Goal: Task Accomplishment & Management: Use online tool/utility

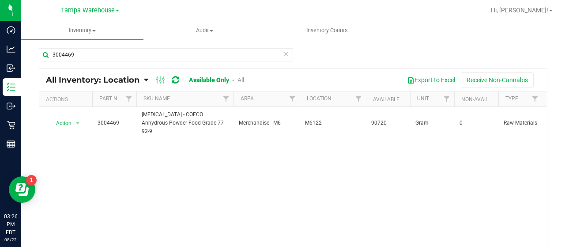
click at [115, 165] on div "Action Action Adjust qty Edit lot numbers Global inventory Locate inventory Pri…" at bounding box center [293, 184] width 508 height 155
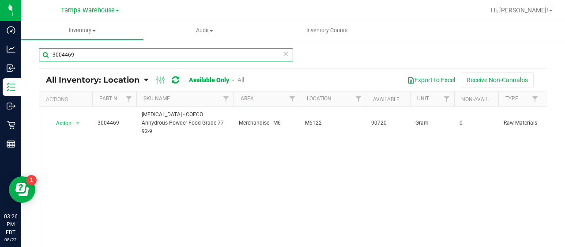
click at [125, 51] on input "3004469" at bounding box center [166, 54] width 254 height 13
type input "3"
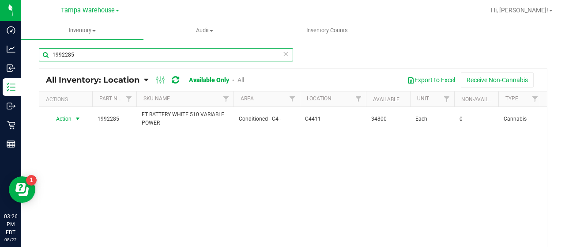
type input "1992285"
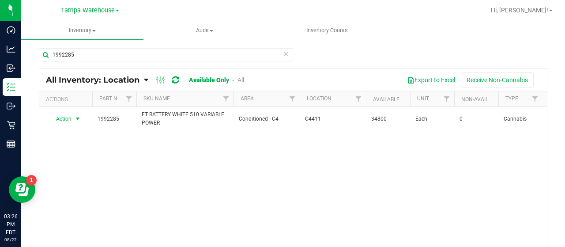
click at [67, 119] on span "Action" at bounding box center [60, 119] width 24 height 12
click at [68, 151] on li "View packages" at bounding box center [73, 157] width 48 height 13
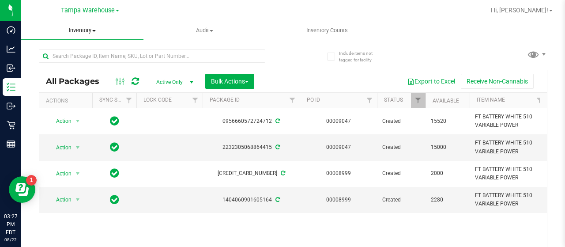
click at [94, 30] on span at bounding box center [94, 31] width 4 height 2
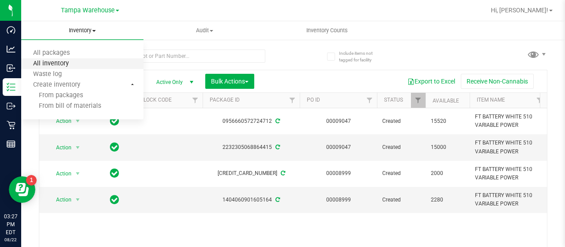
click at [68, 64] on span "All inventory" at bounding box center [51, 64] width 60 height 8
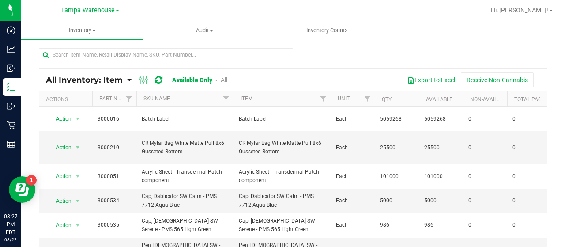
click at [130, 80] on icon at bounding box center [129, 80] width 4 height 8
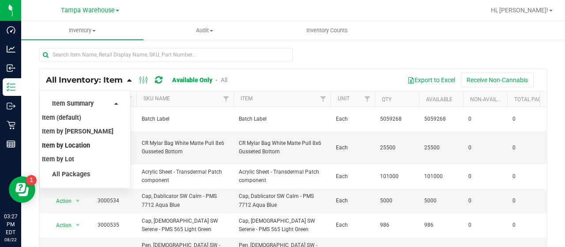
click at [82, 145] on span "Item by Location" at bounding box center [66, 146] width 48 height 8
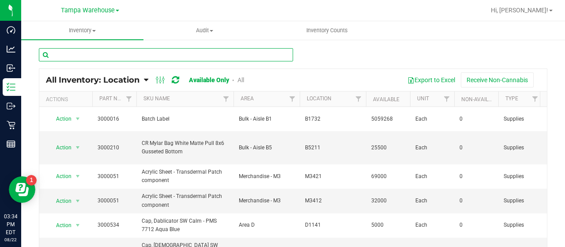
drag, startPoint x: 163, startPoint y: 50, endPoint x: 167, endPoint y: 57, distance: 7.3
click at [165, 53] on input "text" at bounding box center [166, 54] width 254 height 13
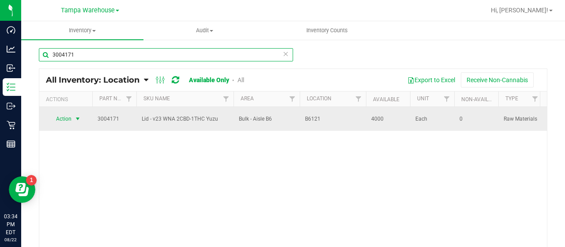
type input "3004171"
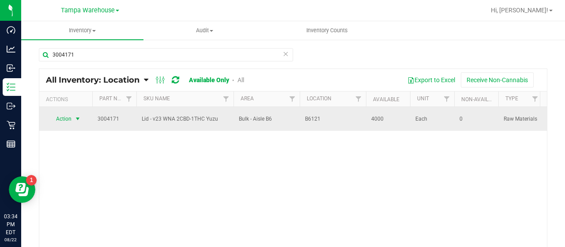
click at [66, 118] on span "Action" at bounding box center [60, 119] width 24 height 12
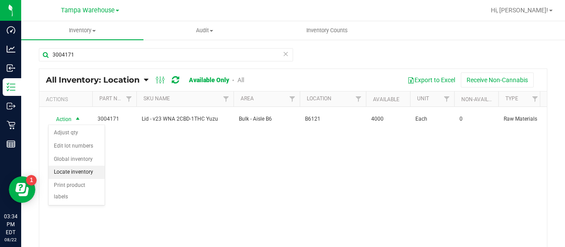
click at [79, 167] on li "Locate inventory" at bounding box center [77, 172] width 56 height 13
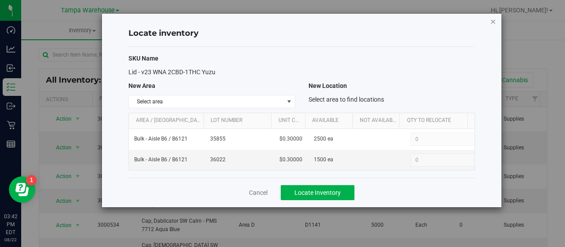
click at [493, 20] on icon "button" at bounding box center [493, 21] width 6 height 11
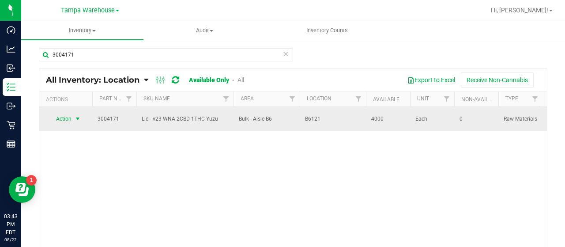
click at [58, 121] on span "Action" at bounding box center [60, 119] width 24 height 12
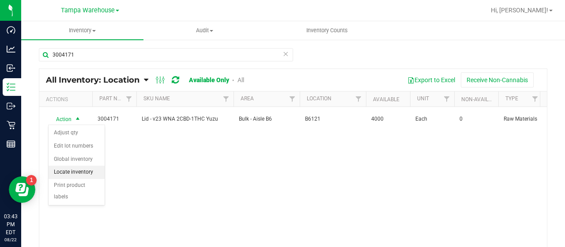
click at [75, 169] on li "Locate inventory" at bounding box center [77, 172] width 56 height 13
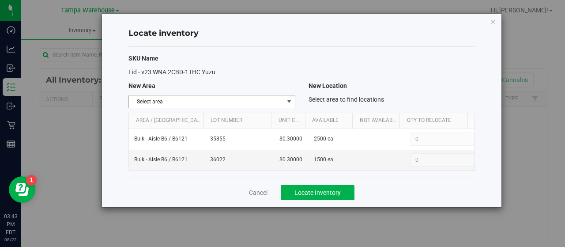
click at [244, 103] on span "Select area" at bounding box center [206, 101] width 155 height 12
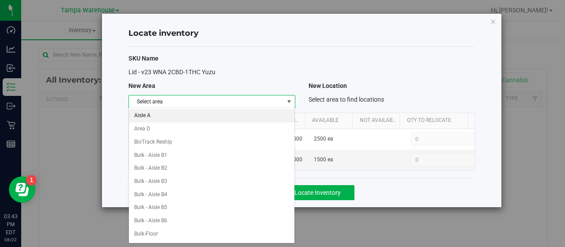
click at [198, 115] on li "Aisle A" at bounding box center [212, 115] width 166 height 13
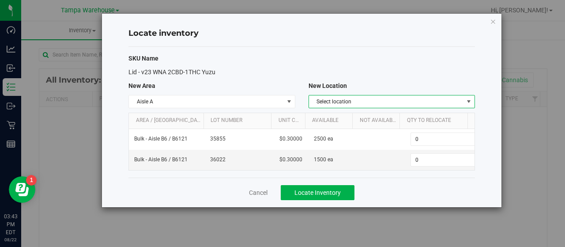
click at [459, 100] on span "Select location" at bounding box center [386, 101] width 155 height 12
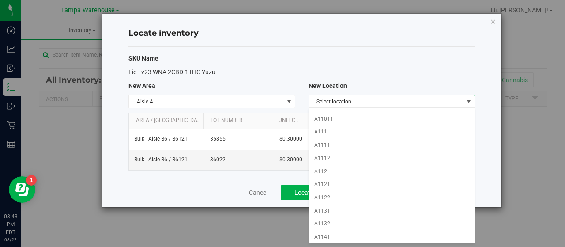
scroll to position [132, 0]
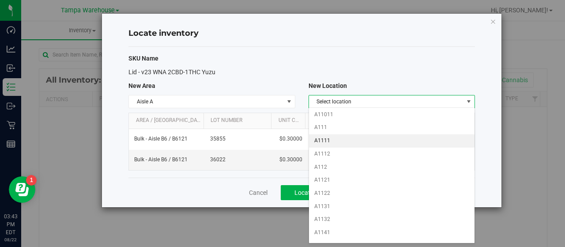
click at [345, 134] on li "A1111" at bounding box center [392, 140] width 166 height 13
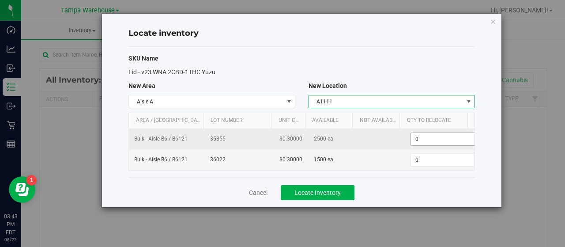
scroll to position [0, 3]
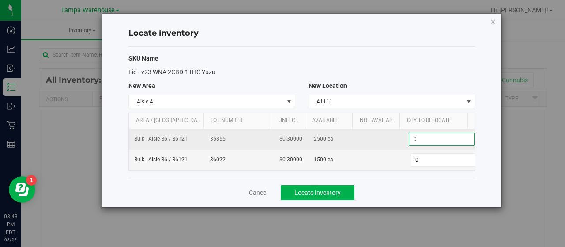
click at [424, 138] on span "0 0" at bounding box center [442, 138] width 66 height 13
type input "02500"
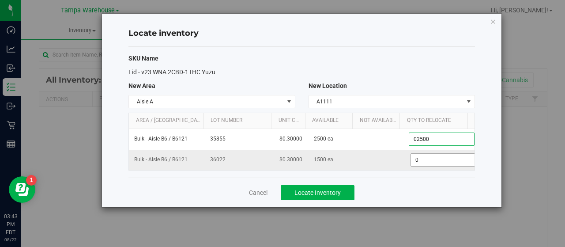
click at [427, 158] on input "0" at bounding box center [443, 160] width 65 height 12
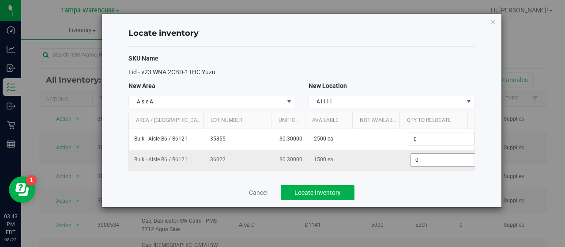
type input "2,500"
type input "0"
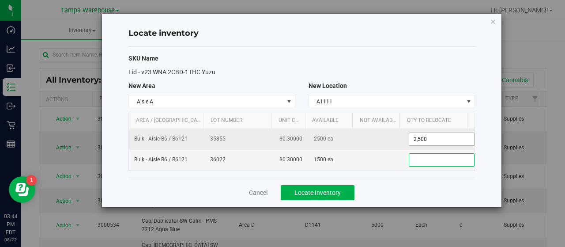
click at [433, 136] on span "2,500 2500" at bounding box center [442, 138] width 66 height 13
type input "2"
type input "500"
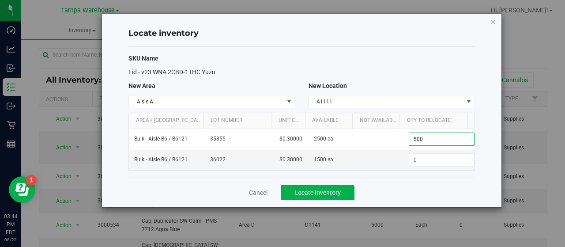
type input "500"
click at [408, 70] on div "Lid - v23 WNA 2CBD-1THC Yuzu" at bounding box center [302, 72] width 360 height 9
click at [315, 189] on span "Locate Inventory" at bounding box center [317, 192] width 46 height 7
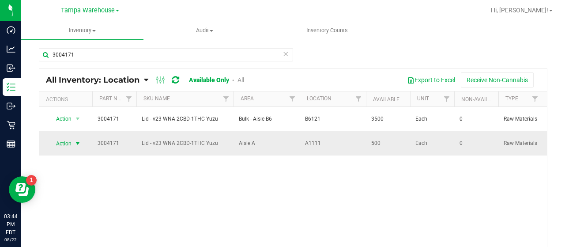
click at [65, 143] on span "Action" at bounding box center [60, 143] width 24 height 12
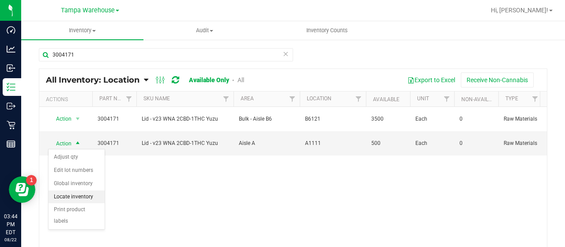
click at [88, 193] on li "Locate inventory" at bounding box center [77, 196] width 56 height 13
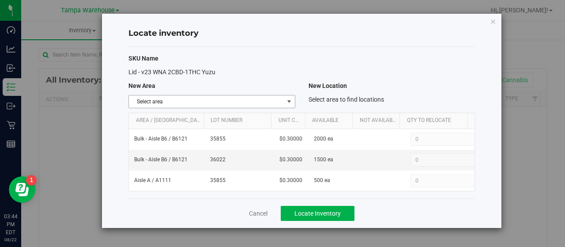
click at [283, 100] on span "Select area" at bounding box center [206, 101] width 155 height 12
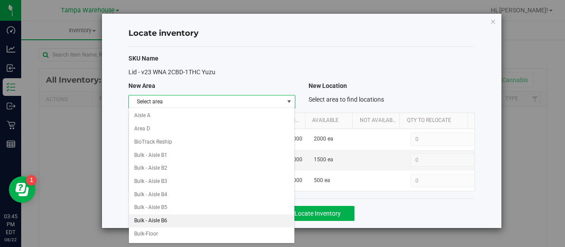
click at [195, 214] on li "Bulk - Aisle B6" at bounding box center [212, 220] width 166 height 13
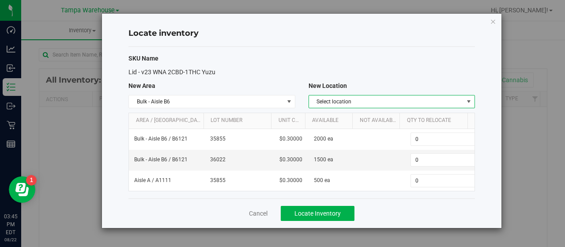
click at [457, 99] on span "Select location" at bounding box center [386, 101] width 155 height 12
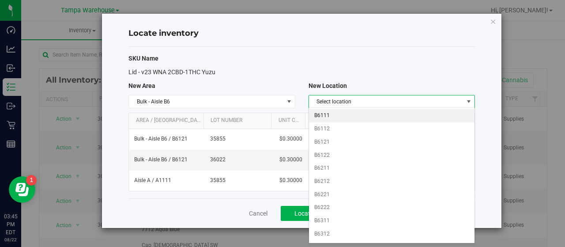
click at [350, 113] on li "B6111" at bounding box center [392, 115] width 166 height 13
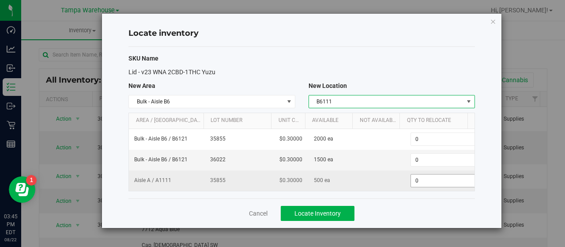
scroll to position [0, 3]
click at [426, 180] on span "0 0" at bounding box center [442, 180] width 66 height 13
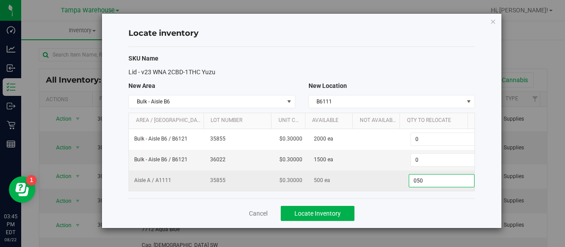
type input "0500"
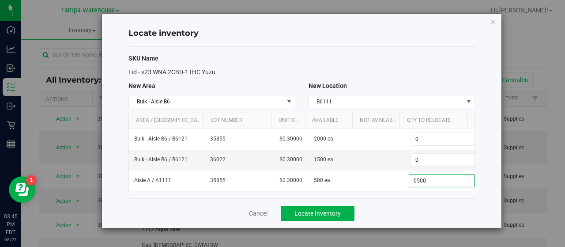
type input "500"
click at [399, 204] on div "Cancel Locate Inventory" at bounding box center [301, 213] width 347 height 30
click at [333, 210] on span "Locate Inventory" at bounding box center [317, 213] width 46 height 7
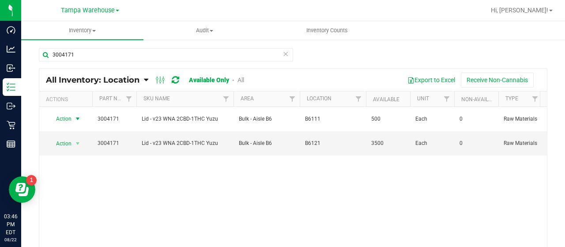
click at [66, 118] on span "Action" at bounding box center [60, 119] width 24 height 12
click at [73, 145] on li "Edit lot numbers" at bounding box center [77, 146] width 56 height 13
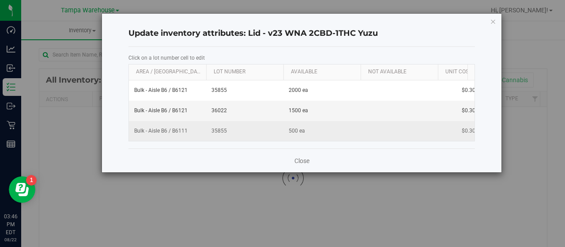
click at [225, 129] on span "35855" at bounding box center [244, 131] width 67 height 8
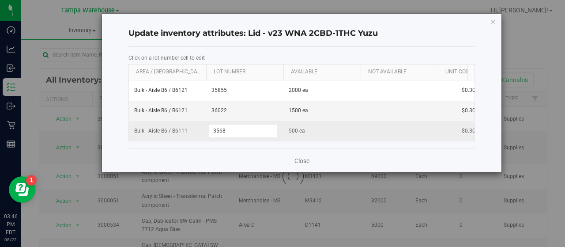
type input "35688"
click at [321, 128] on div "Bulk - Aisle B6 / B6121 35855 2000 ea $0.30000 $600.00 Bulk - Aisle B6 / B6121 …" at bounding box center [302, 110] width 346 height 61
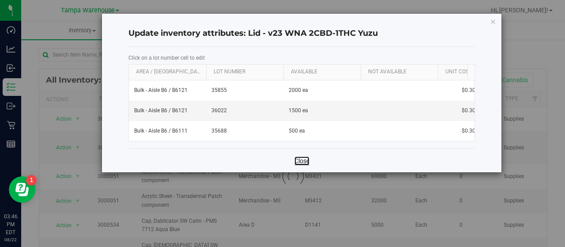
click at [304, 165] on link "Close" at bounding box center [301, 160] width 15 height 9
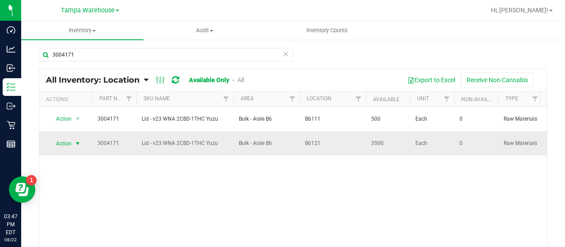
click at [64, 141] on span "Action" at bounding box center [60, 143] width 24 height 12
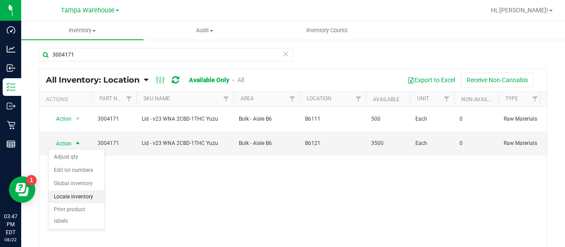
click at [72, 194] on li "Locate inventory" at bounding box center [77, 196] width 56 height 13
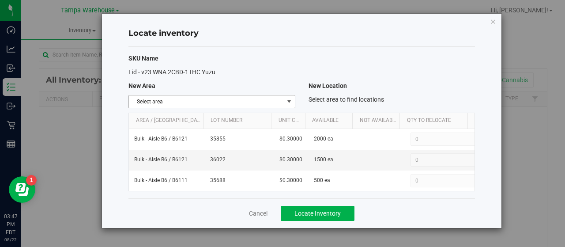
click at [283, 101] on span "Select area" at bounding box center [206, 101] width 155 height 12
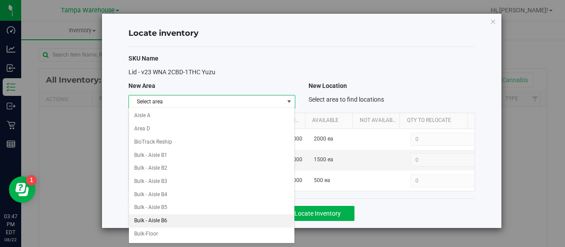
click at [190, 218] on li "Bulk - Aisle B6" at bounding box center [212, 220] width 166 height 13
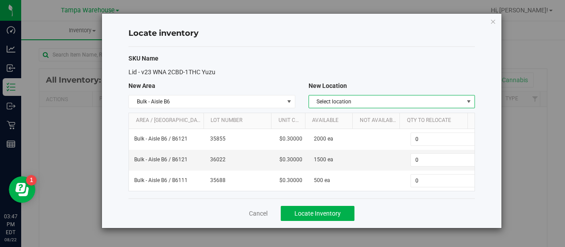
click at [453, 99] on span "Select location" at bounding box center [386, 101] width 155 height 12
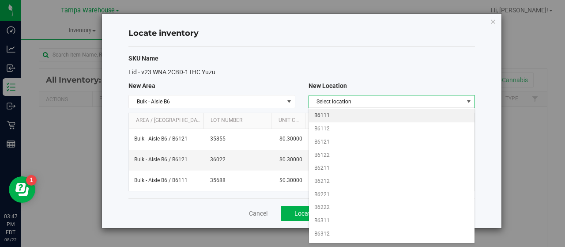
click at [351, 117] on li "B6111" at bounding box center [392, 115] width 166 height 13
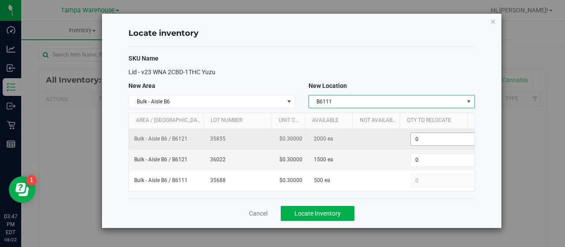
click at [426, 136] on span "0 0" at bounding box center [444, 138] width 66 height 13
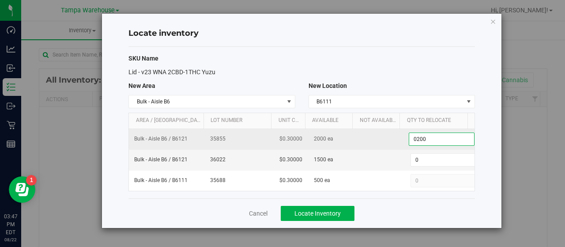
type input "02000"
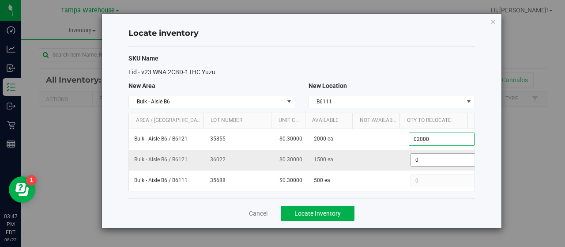
click at [424, 159] on input "0" at bounding box center [443, 160] width 65 height 12
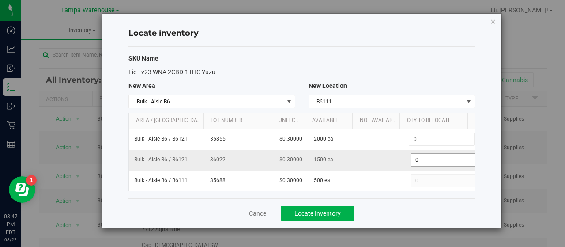
type input "2,000"
type input "01500"
type input "1,500"
click at [407, 64] on div "SKU Name Lid - v23 WNA 2CBD-1THC Yuzu New Area New Location Bulk - Aisle B6 Sel…" at bounding box center [301, 122] width 347 height 151
click at [335, 211] on span "Locate Inventory" at bounding box center [317, 213] width 46 height 7
